Goal: Task Accomplishment & Management: Use online tool/utility

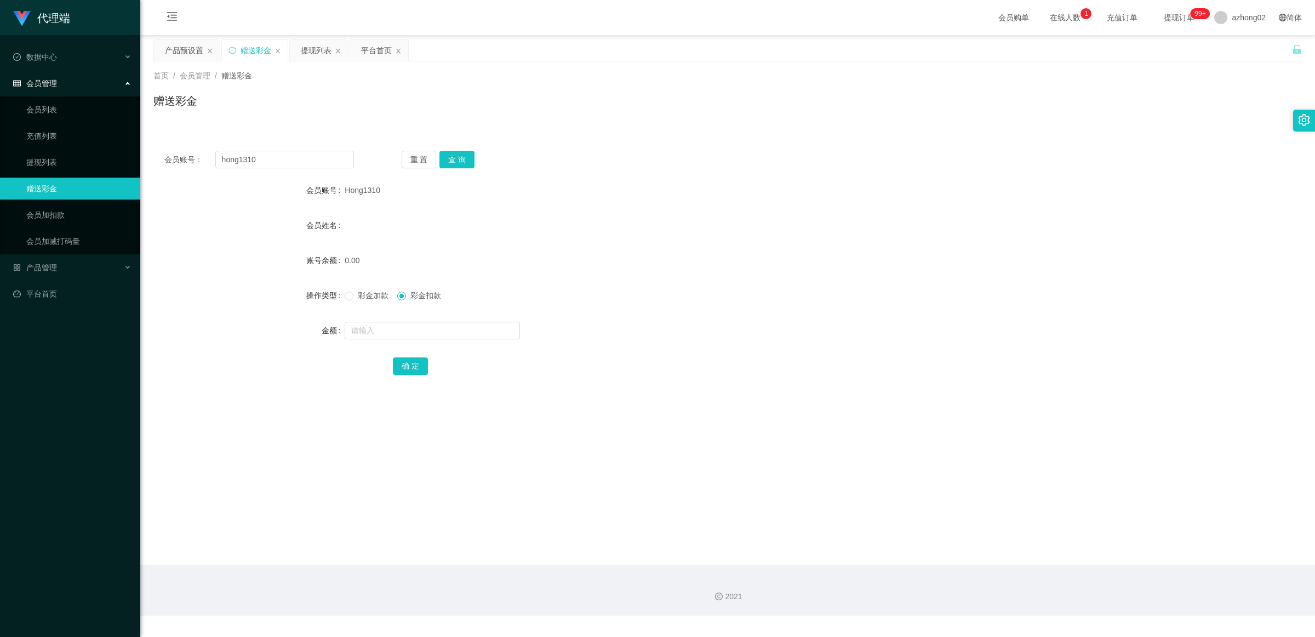
click at [359, 299] on span "彩金加款" at bounding box center [372, 295] width 39 height 9
click at [290, 158] on input "hong1310" at bounding box center [284, 160] width 139 height 18
paste input "10201988"
type input "10201988"
click at [461, 156] on button "查 询" at bounding box center [456, 160] width 35 height 18
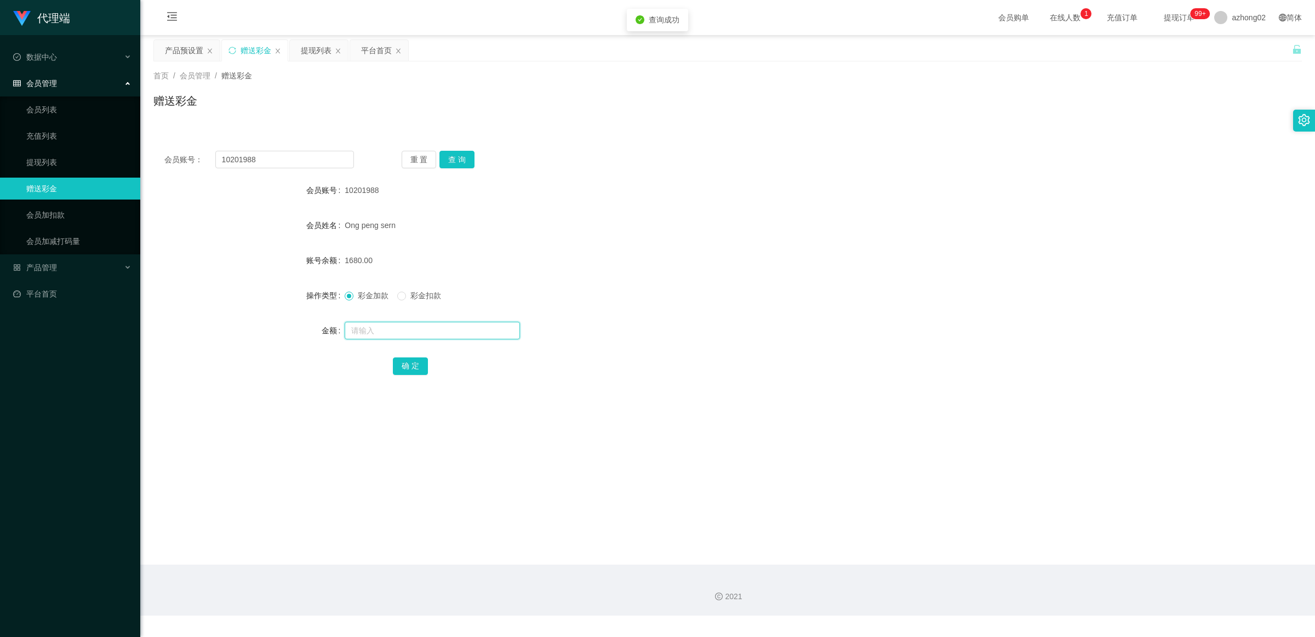
click at [441, 330] on input "text" at bounding box center [432, 331] width 175 height 18
type input "1000"
click at [418, 361] on button "确 定" at bounding box center [410, 366] width 35 height 18
click at [462, 158] on button "查 询" at bounding box center [456, 160] width 35 height 18
click at [77, 294] on link "平台首页" at bounding box center [72, 294] width 118 height 22
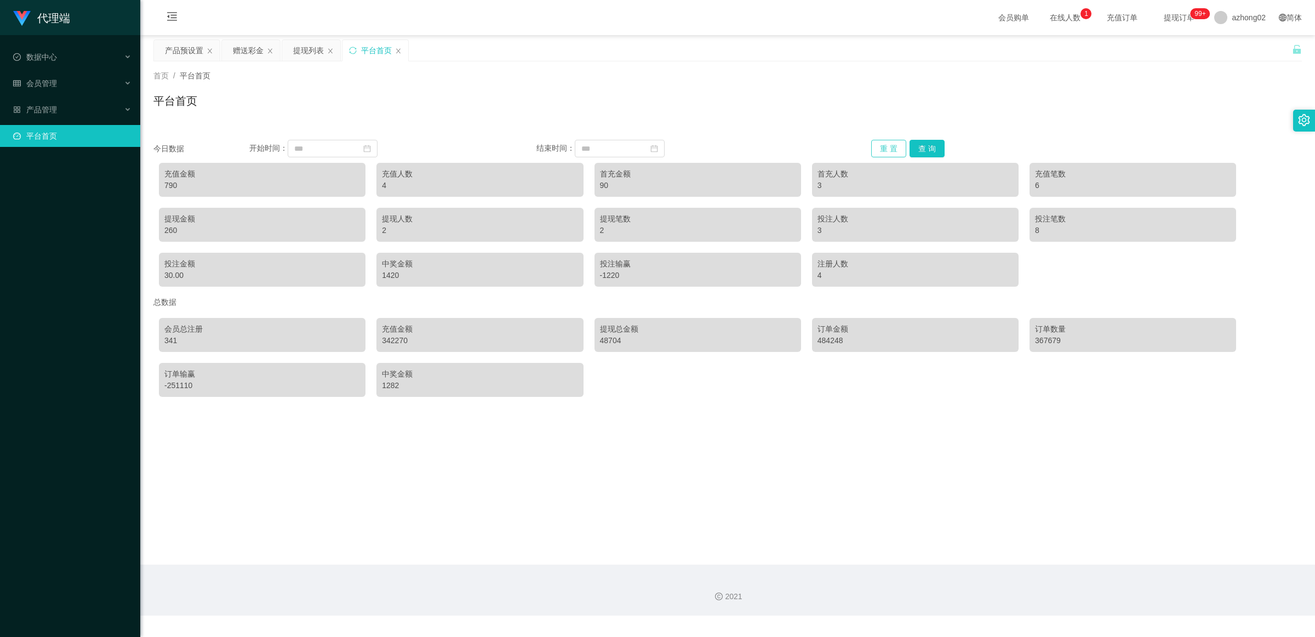
click at [880, 148] on button "重 置" at bounding box center [888, 149] width 35 height 18
